Goal: Task Accomplishment & Management: Use online tool/utility

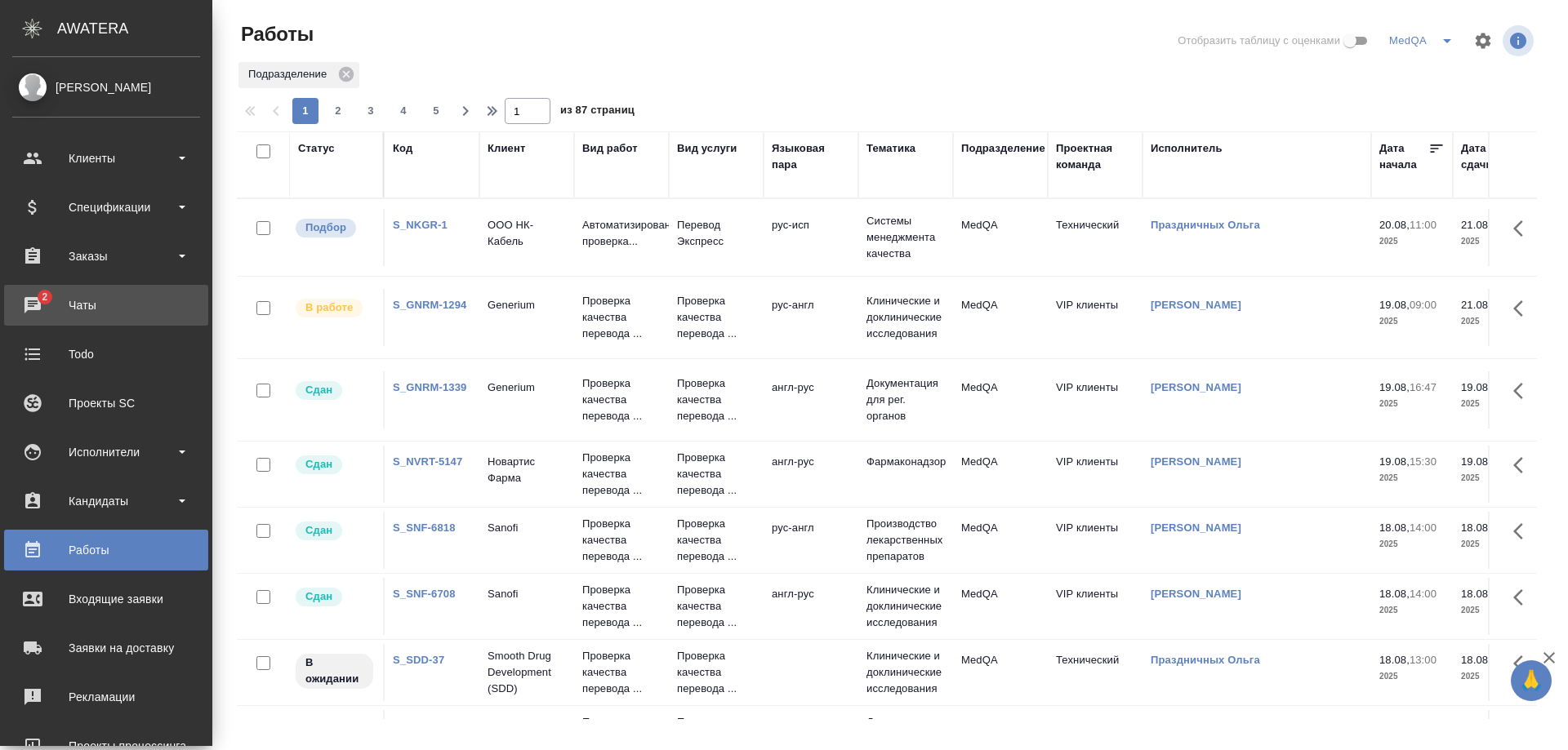
click at [74, 304] on div "Чаты" at bounding box center [106, 304] width 188 height 24
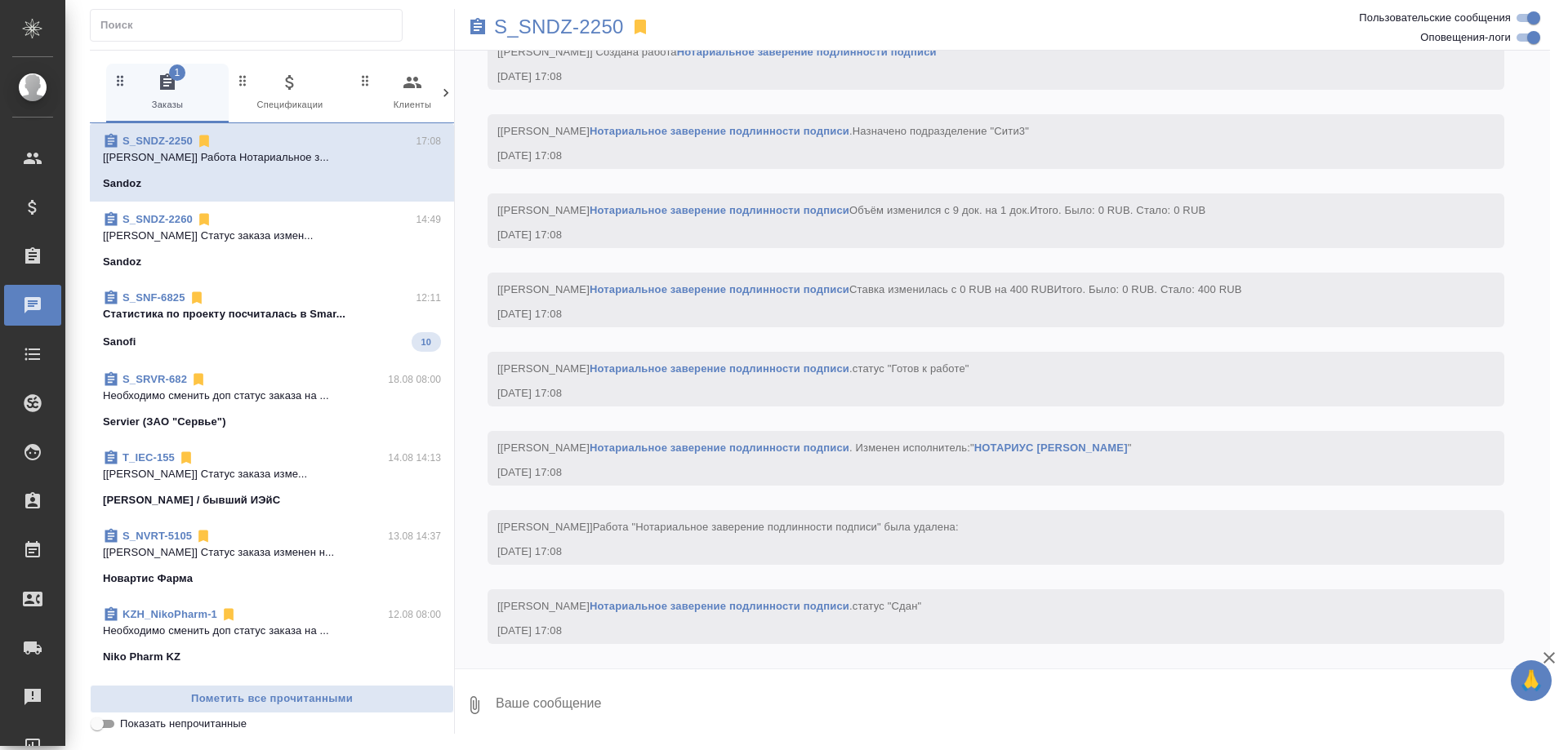
scroll to position [32987, 0]
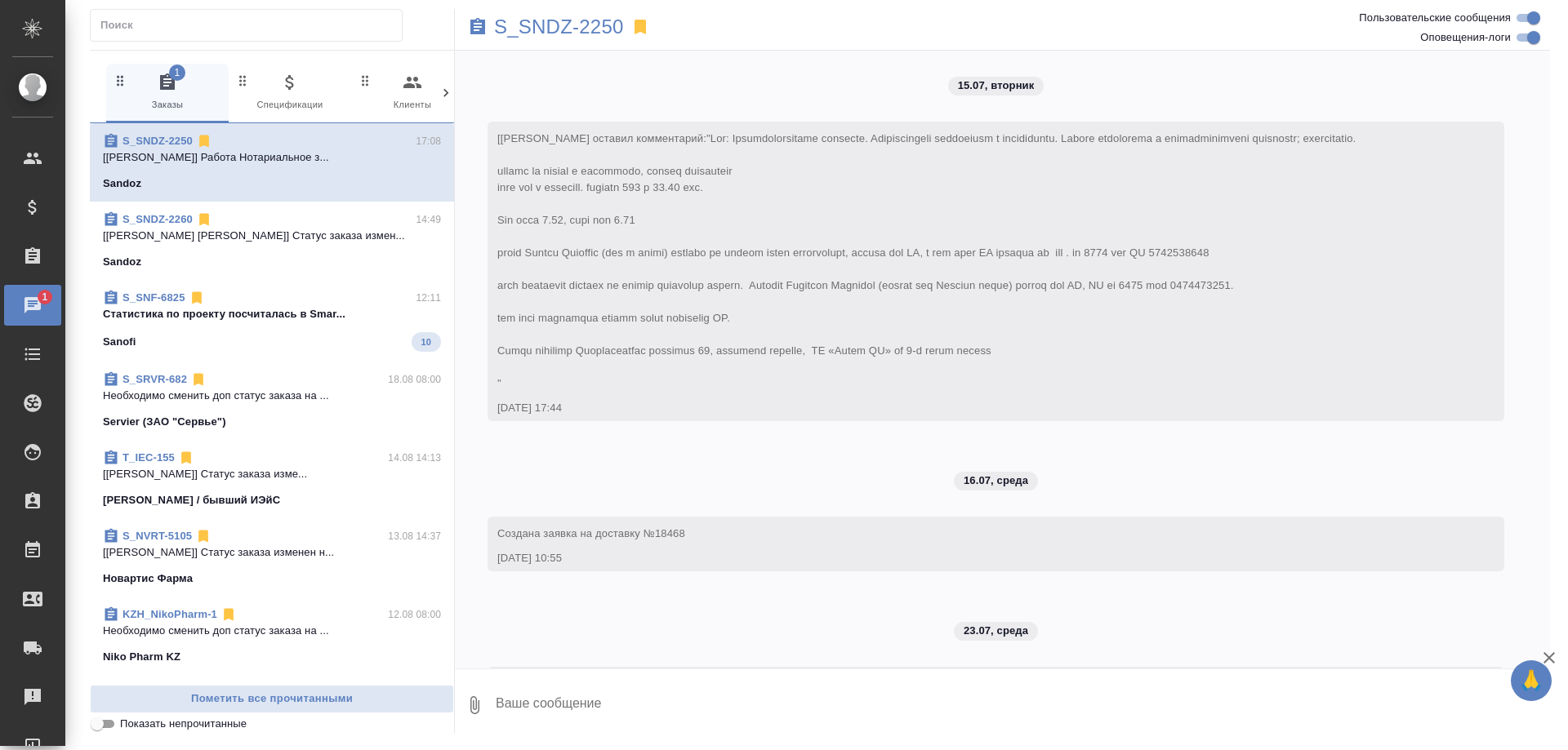
scroll to position [32987, 0]
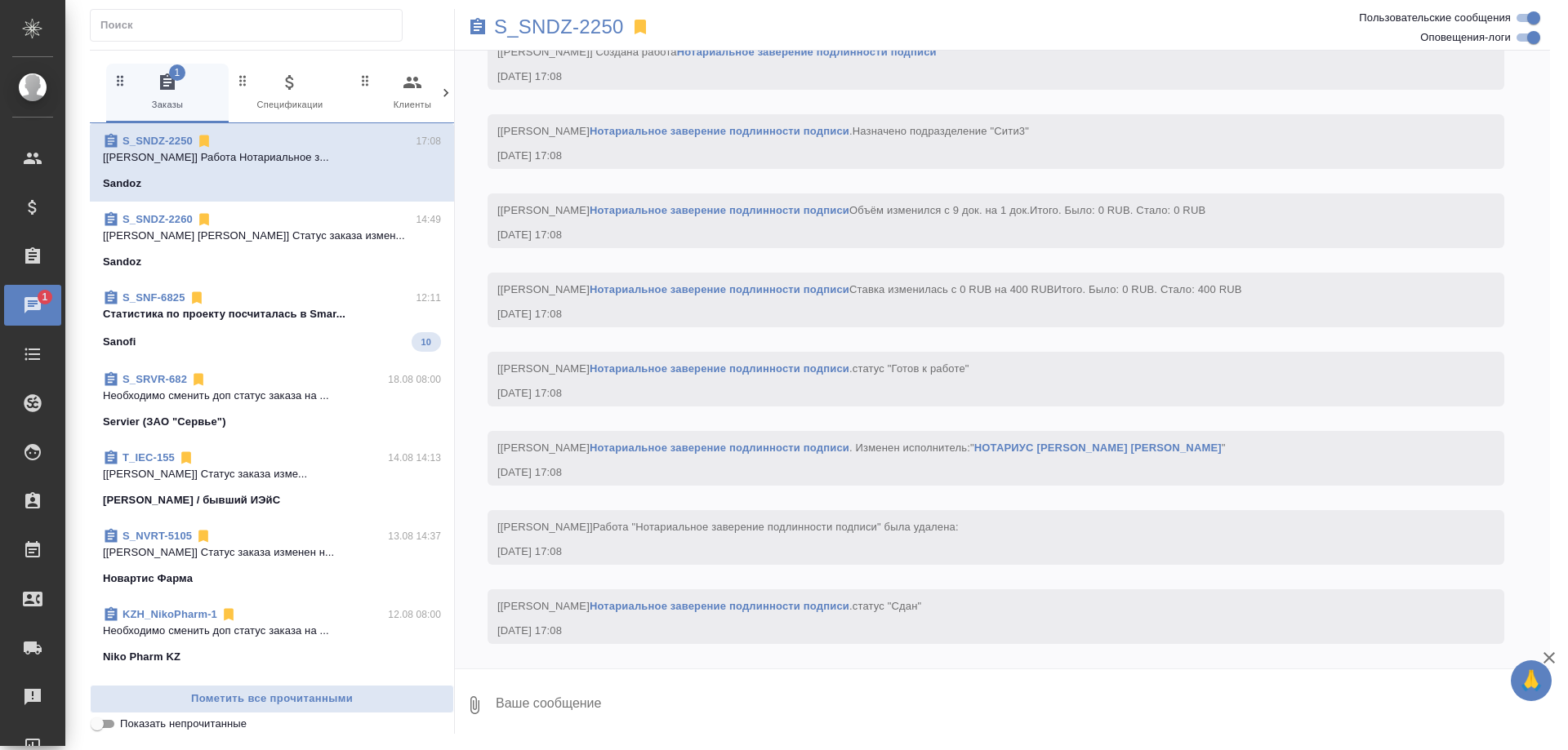
click at [210, 316] on p "Cтатистика по проекту посчиталась в Smar..." at bounding box center [272, 314] width 338 height 17
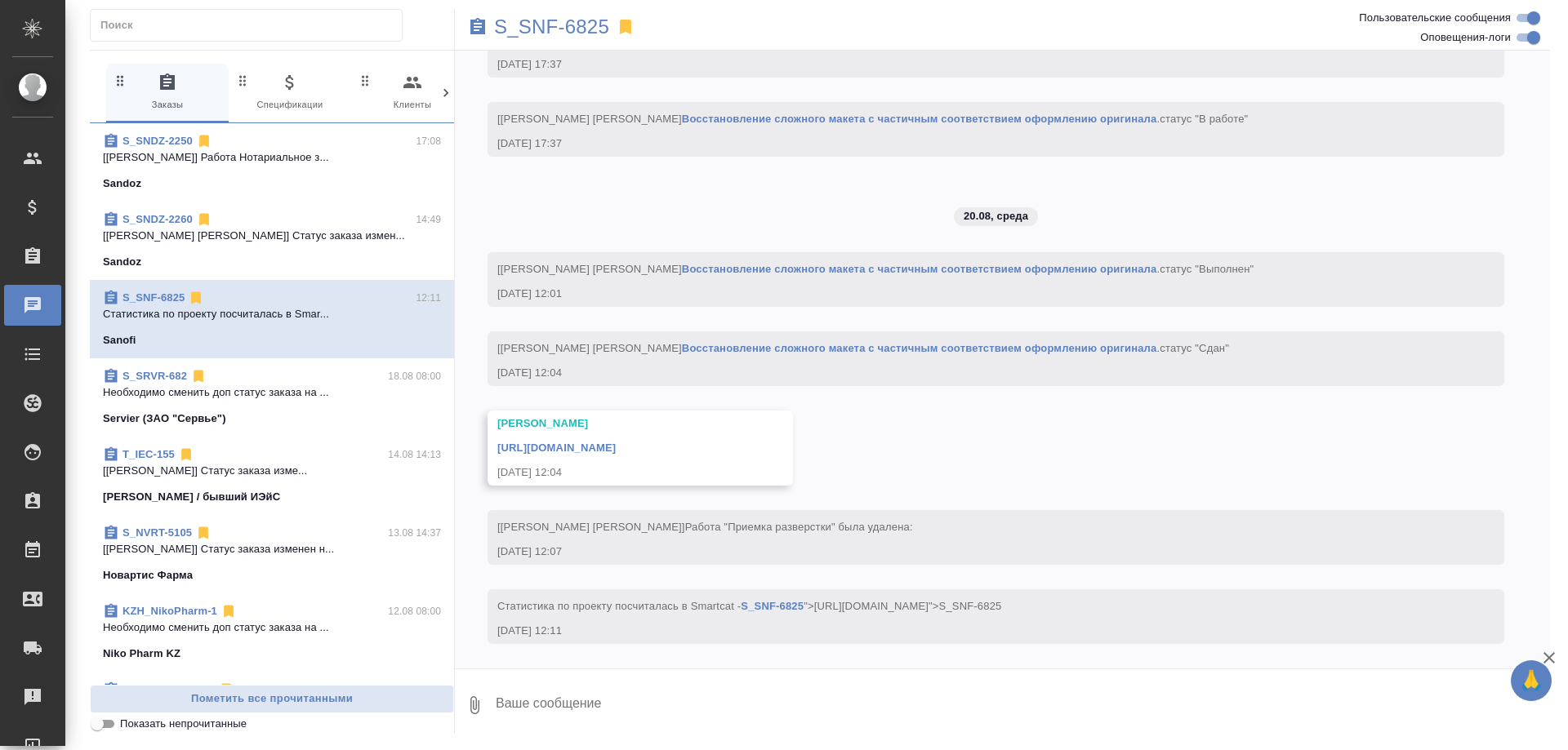
scroll to position [7253, 0]
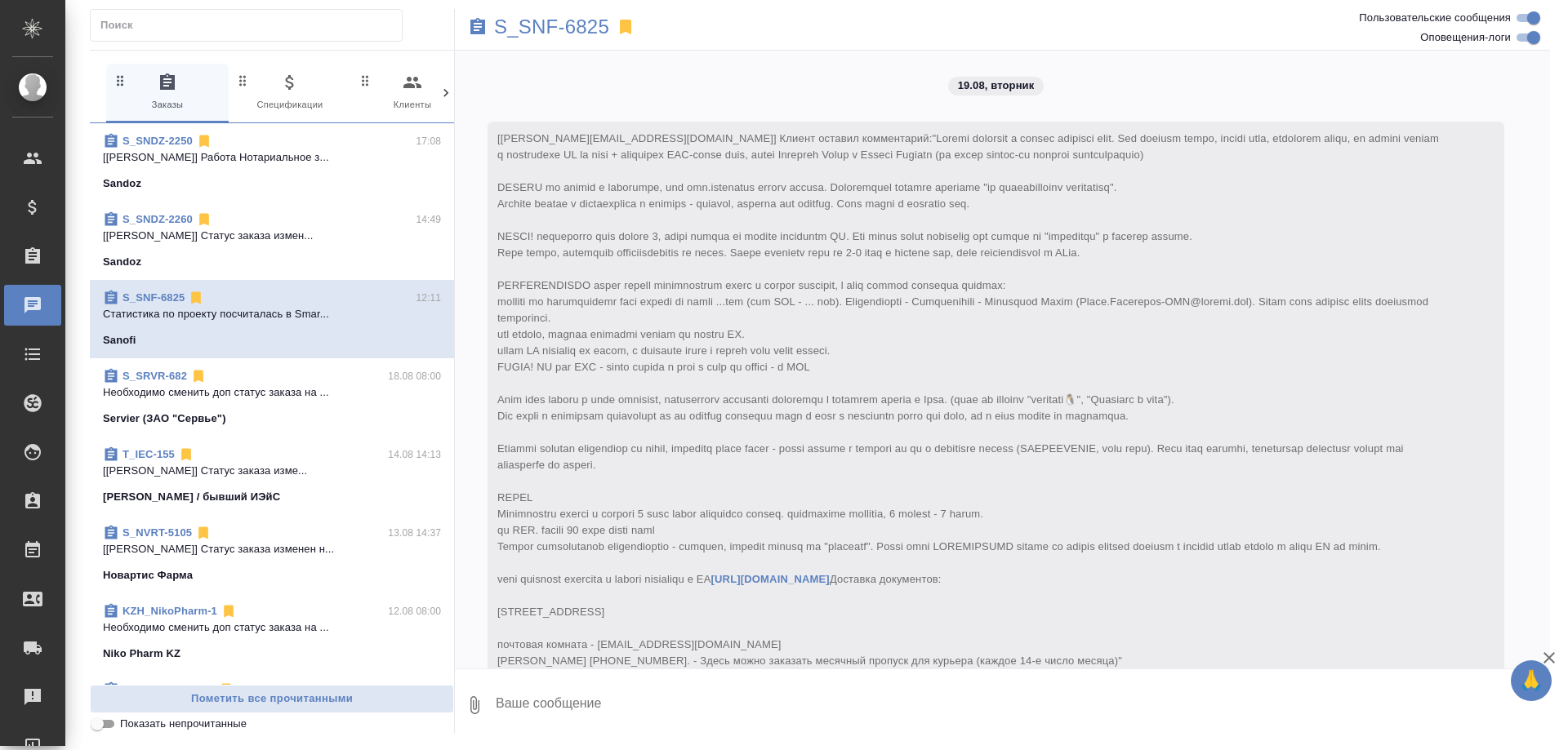
scroll to position [7253, 0]
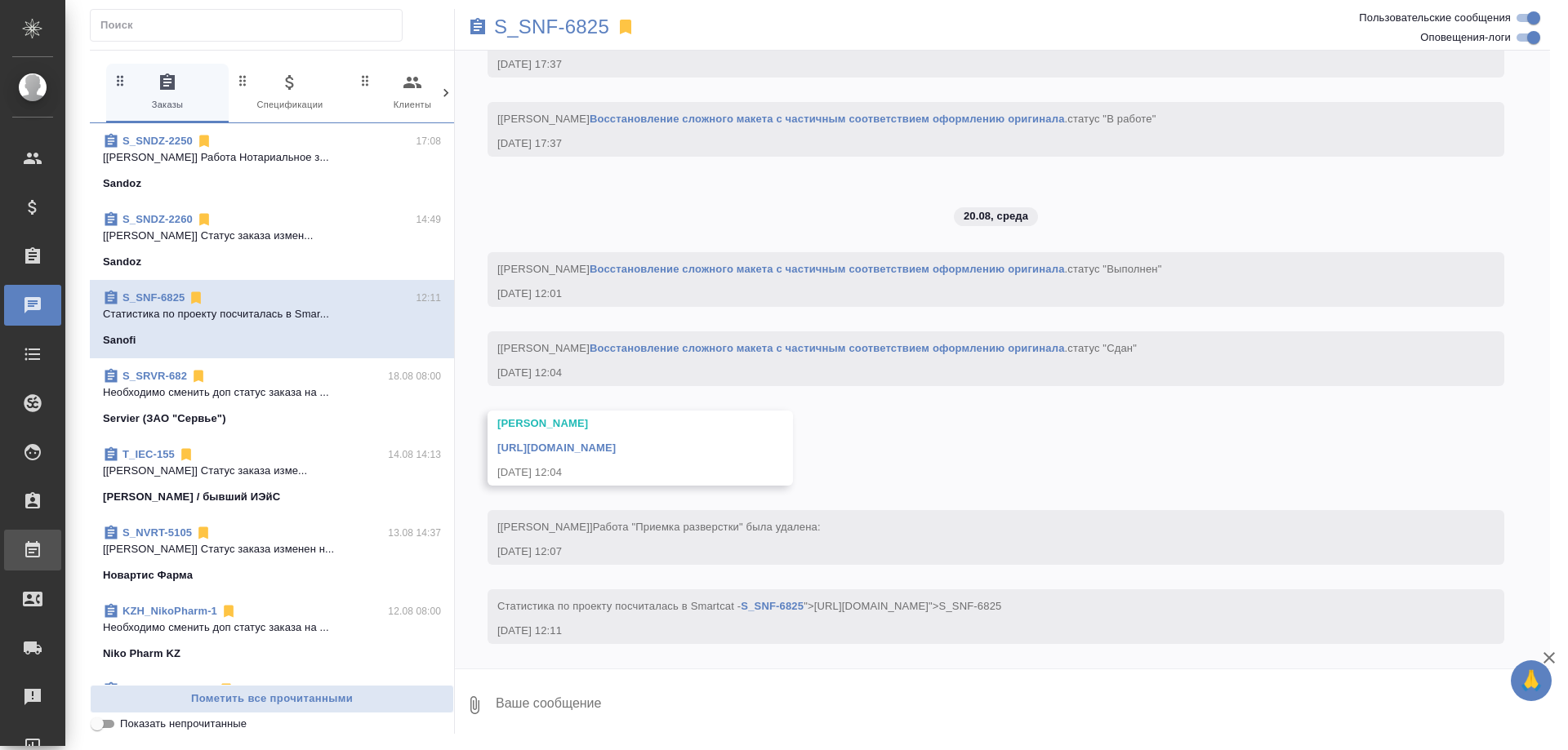
click at [33, 542] on div "Работы" at bounding box center [13, 550] width 41 height 24
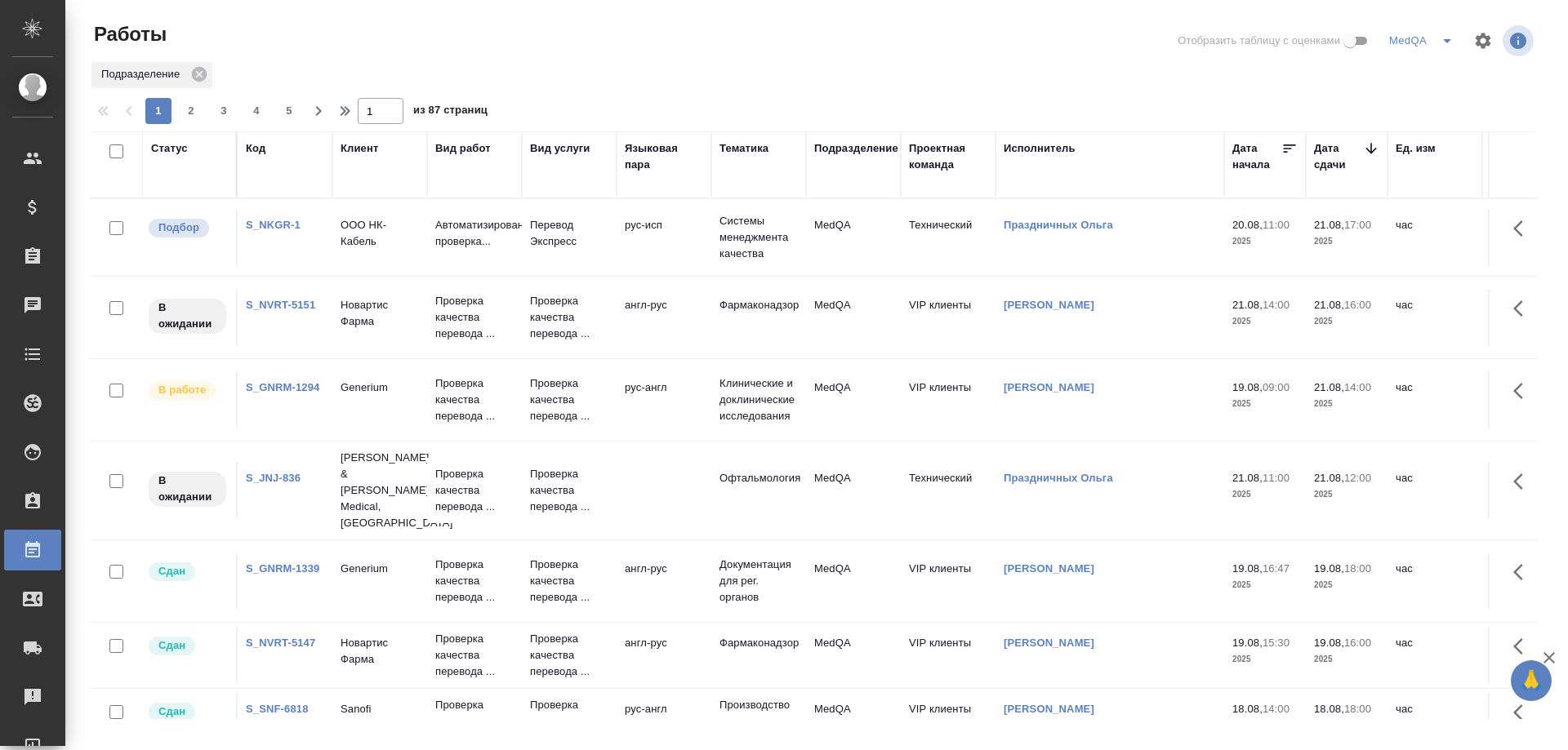
click at [288, 309] on link "S_NVRT-5151" at bounding box center [280, 304] width 69 height 13
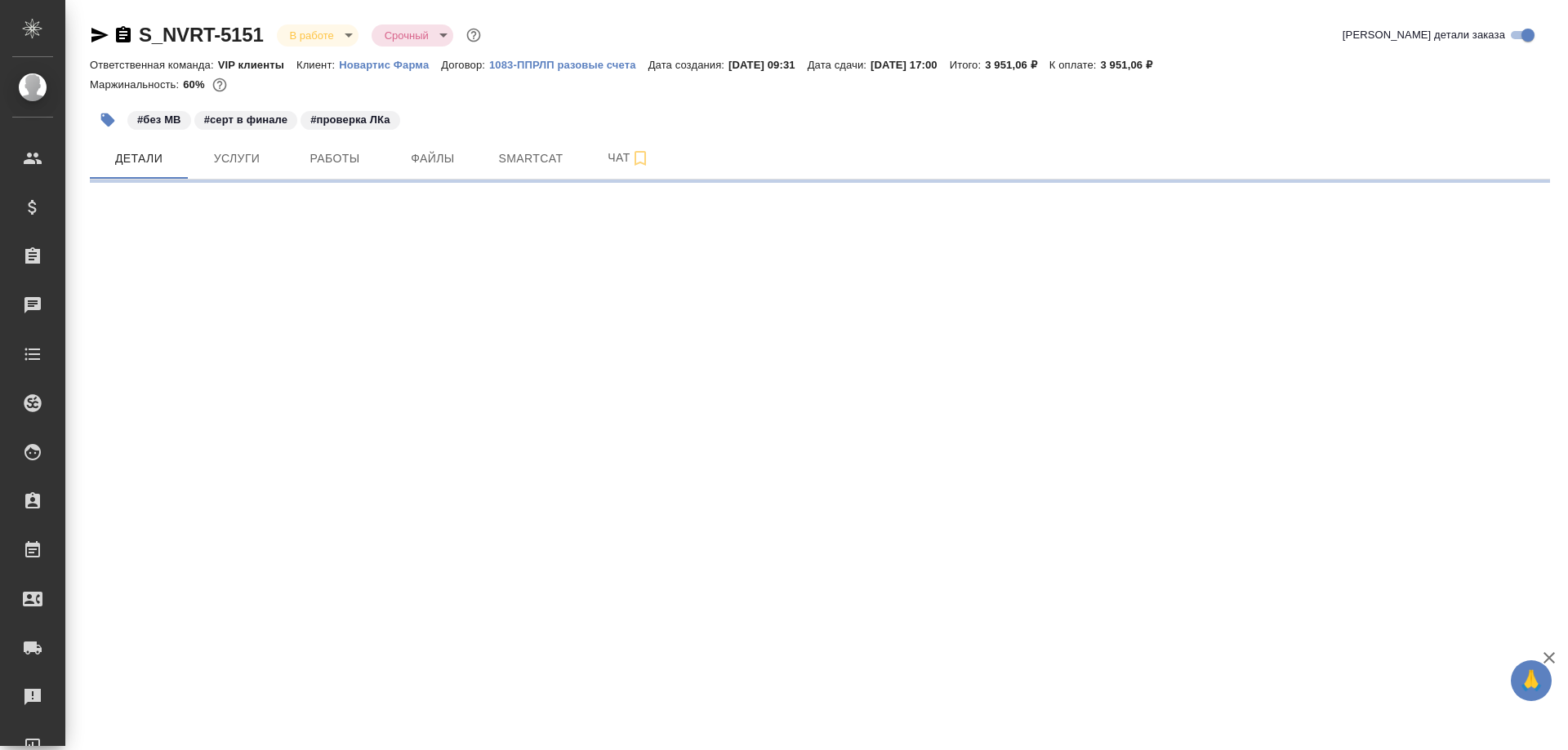
select select "RU"
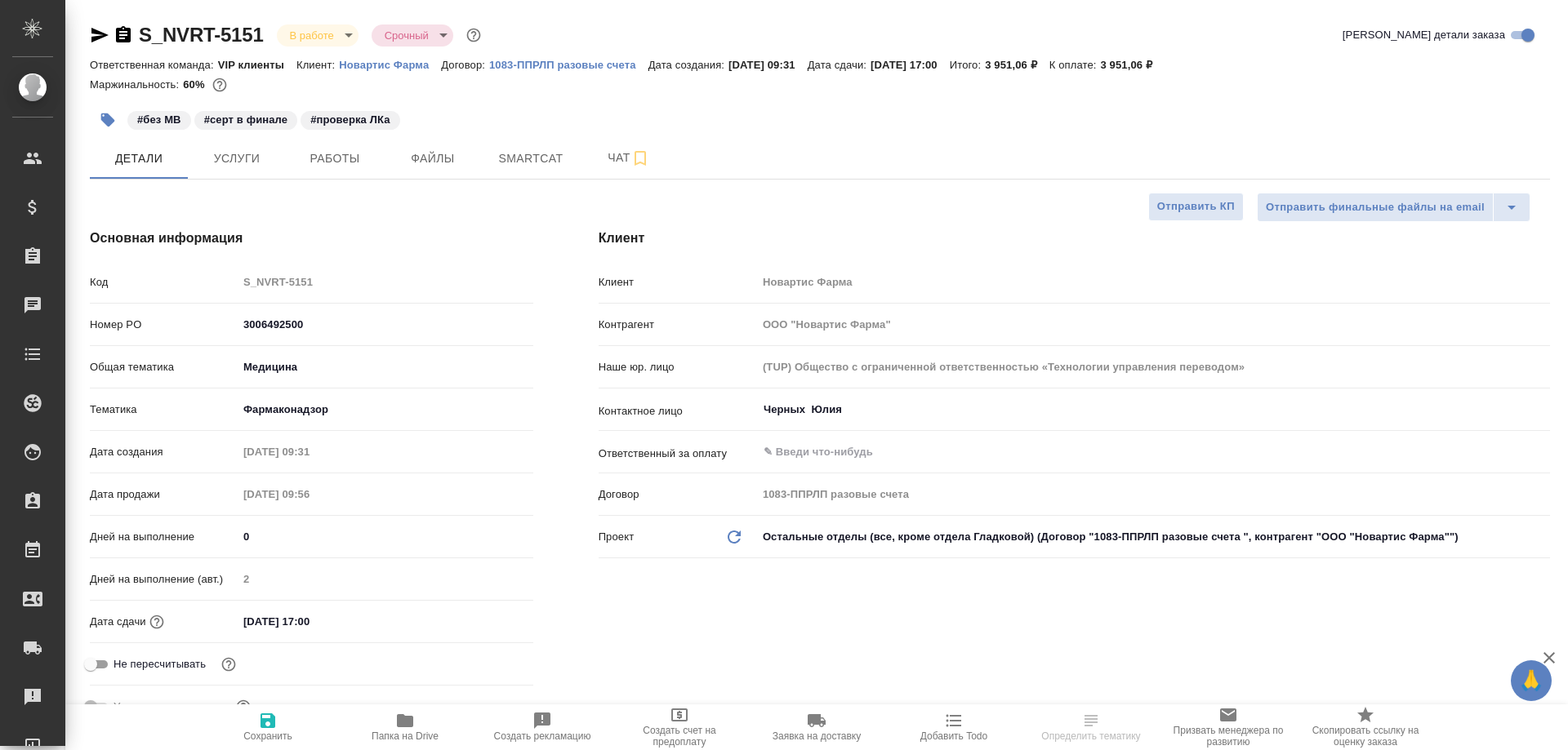
type textarea "x"
click at [405, 727] on icon "button" at bounding box center [405, 720] width 17 height 13
type textarea "x"
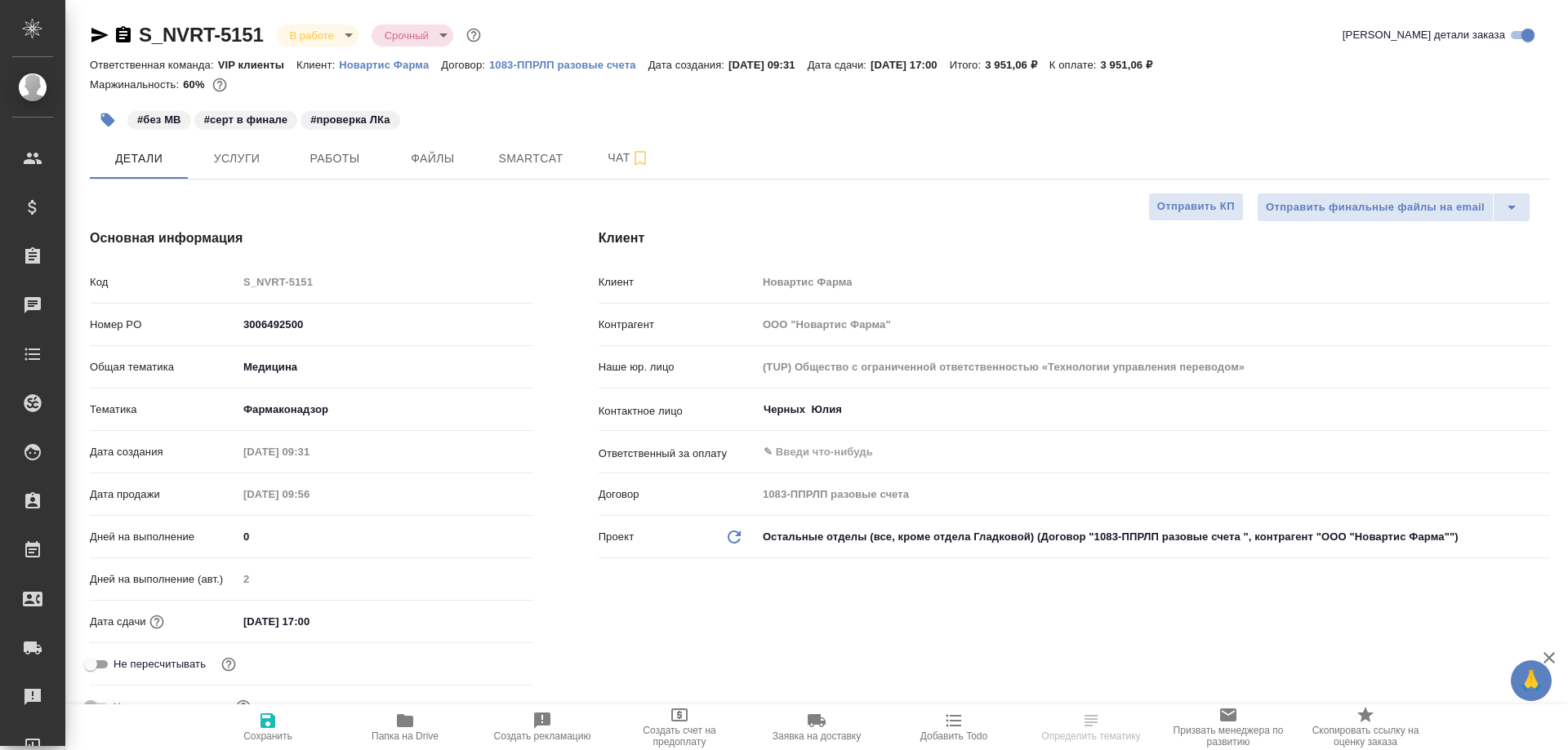
type textarea "x"
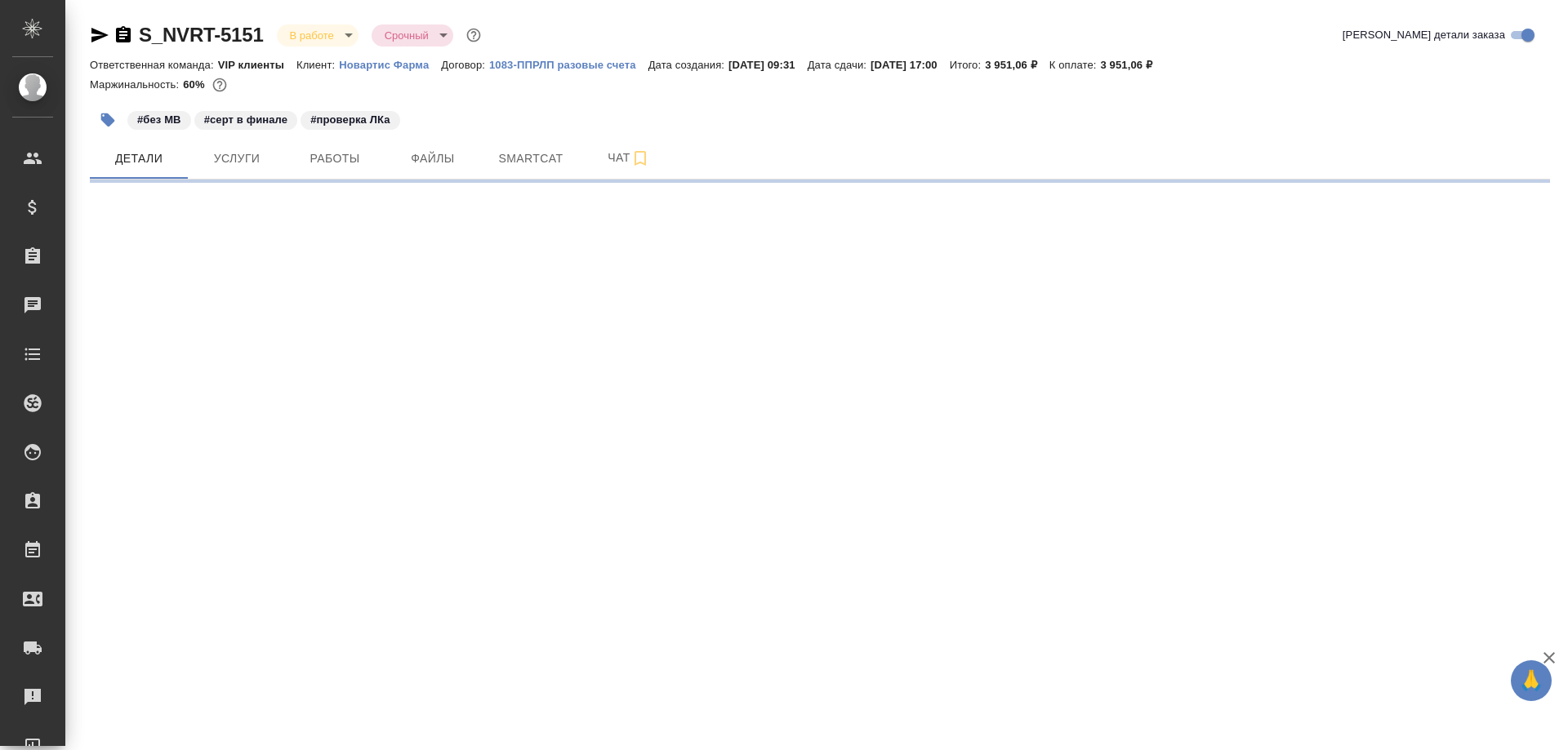
select select "RU"
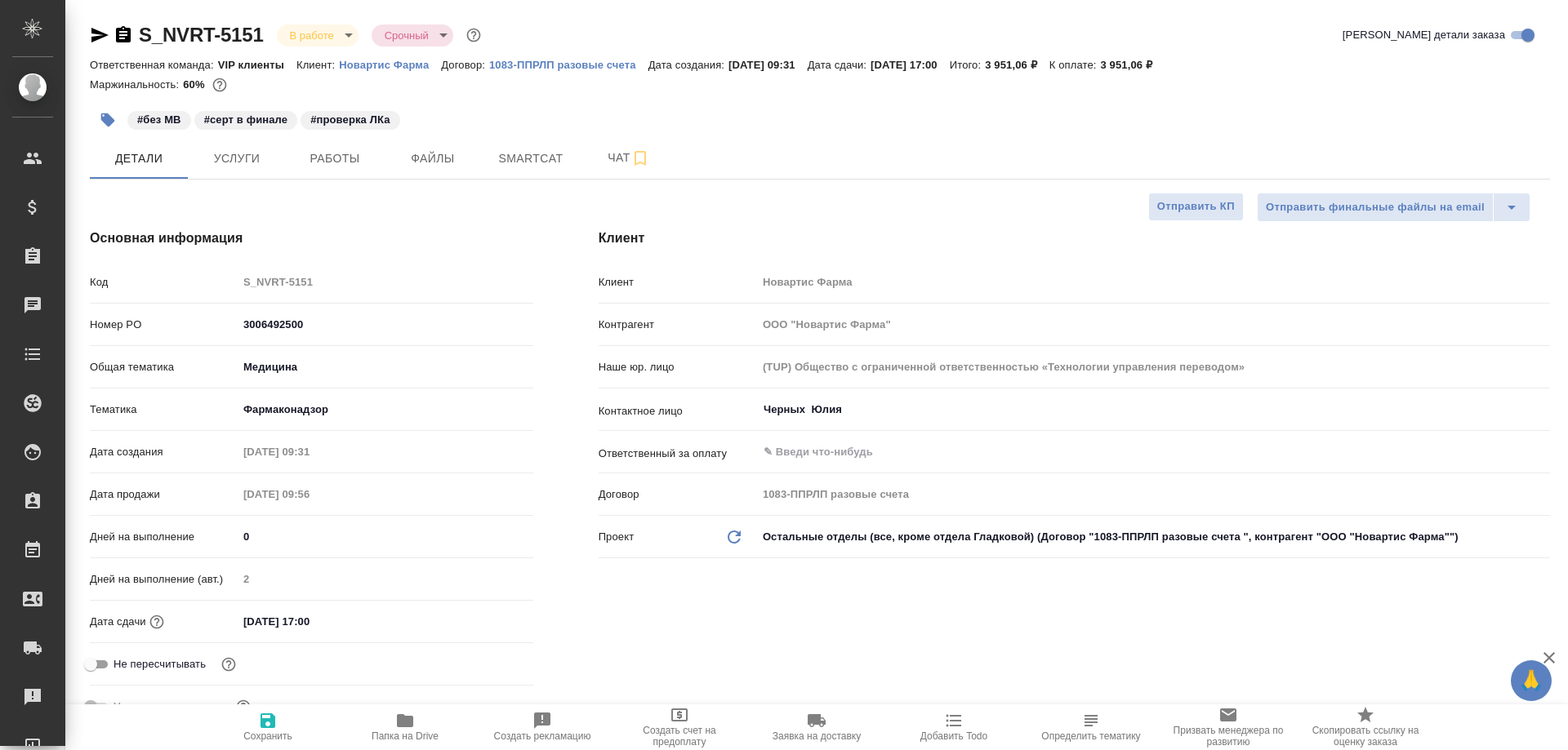
type textarea "x"
